Goal: Task Accomplishment & Management: Complete application form

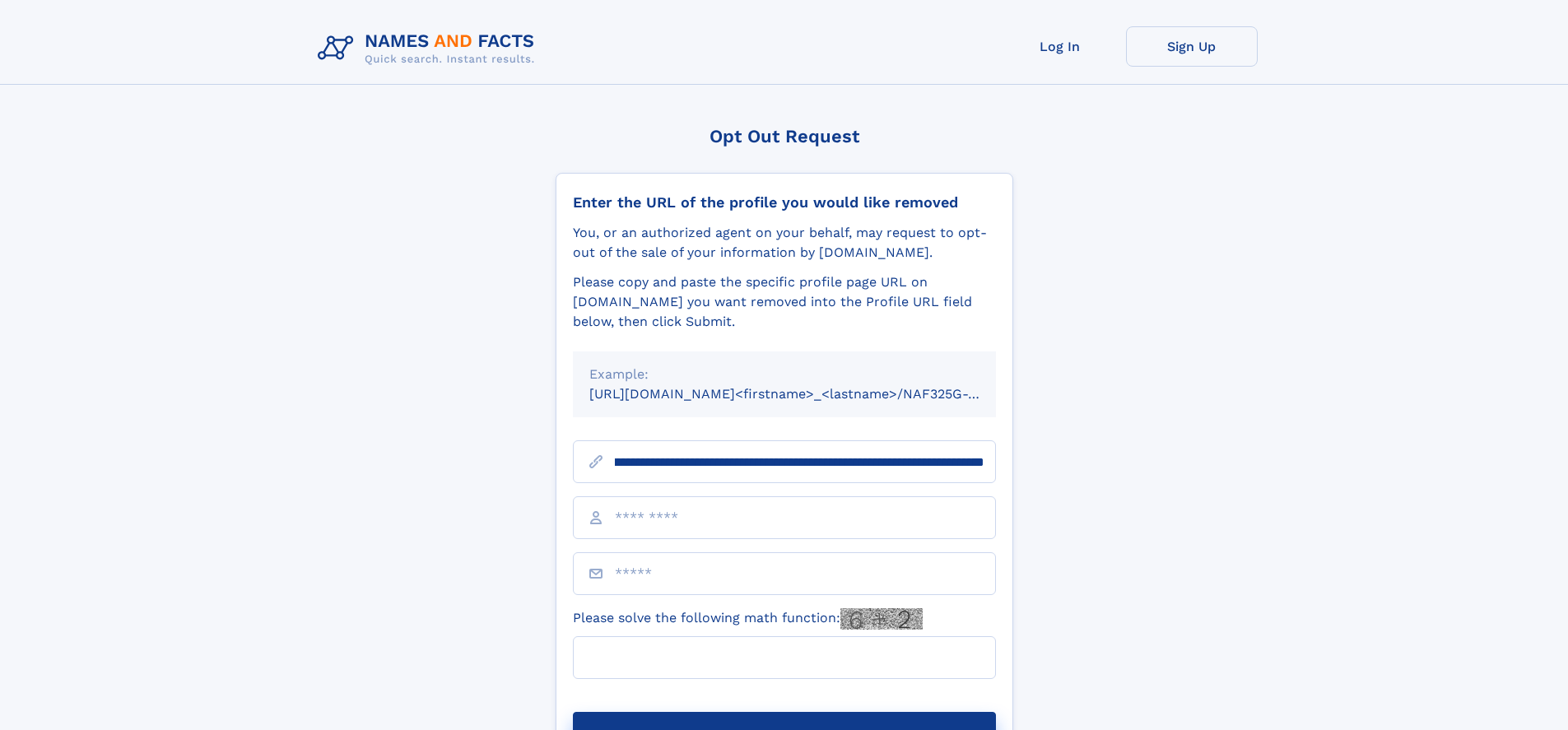
scroll to position [0, 187]
type input "**********"
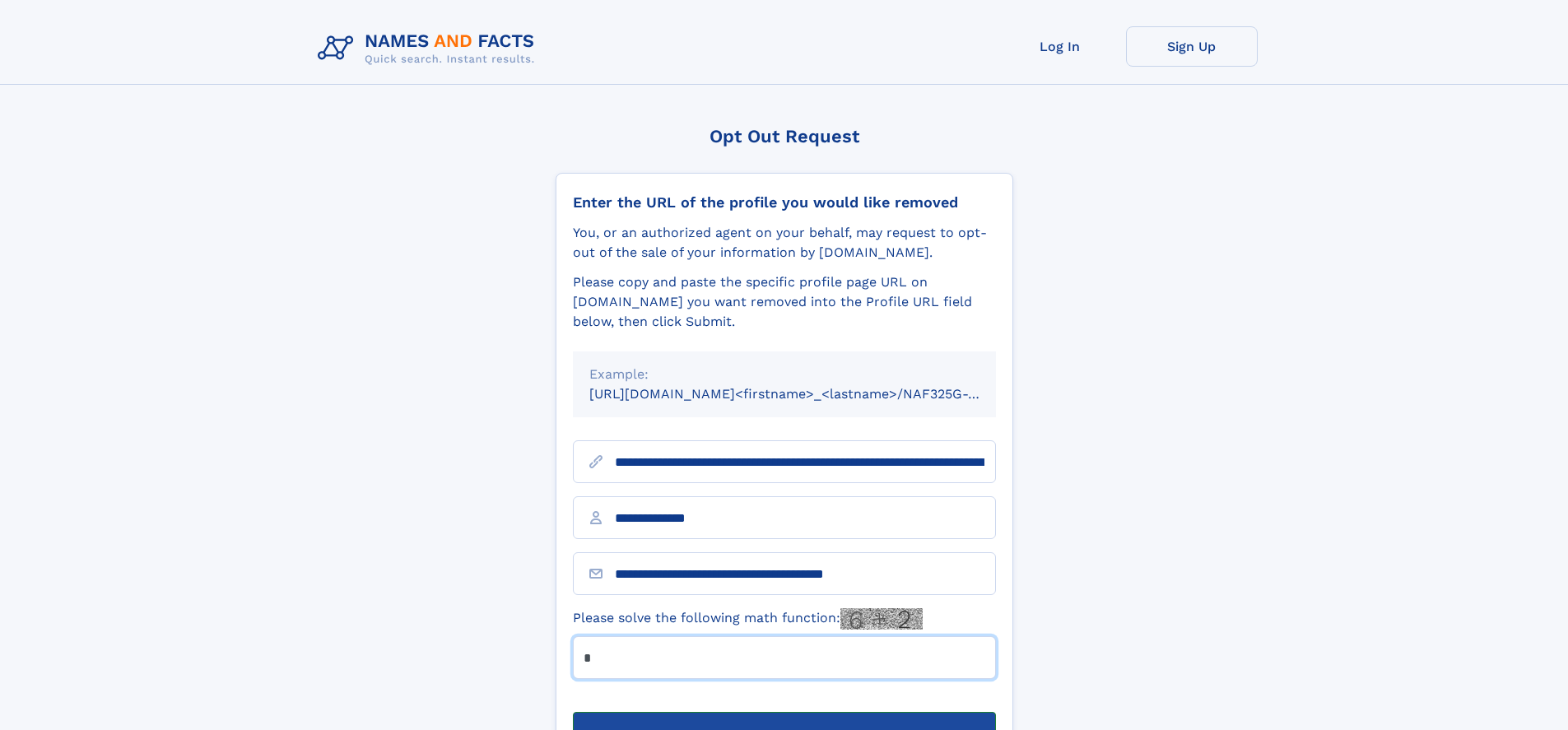
type input "*"
click at [784, 712] on button "Submit Opt Out Request" at bounding box center [785, 738] width 423 height 52
